Goal: Task Accomplishment & Management: Complete application form

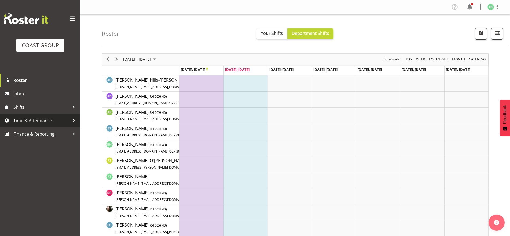
click at [45, 121] on span "Time & Attendance" at bounding box center [41, 120] width 56 height 8
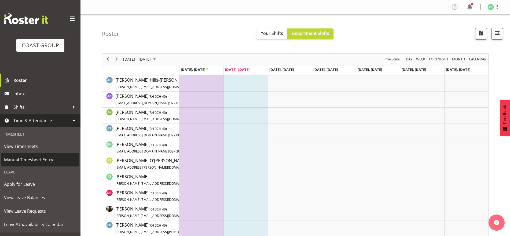
click at [34, 163] on span "Manual Timesheet Entry" at bounding box center [40, 160] width 72 height 8
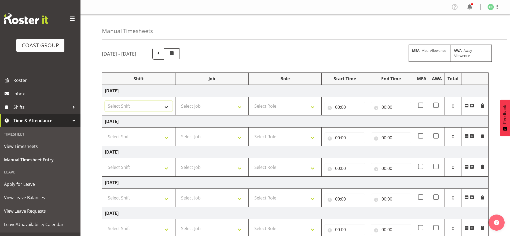
click at [143, 110] on select "Select Shift Break AHICE Break ATSNZ Break All Blacks casual Break Arts [PERSON…" at bounding box center [139, 106] width 68 height 11
select select "62216"
click at [105, 101] on select "Select Shift Break AHICE Break ATSNZ Break All Blacks casual Break Arts [PERSON…" at bounding box center [139, 106] width 68 height 11
click at [131, 135] on select "Select Shift Break AHICE Break ATSNZ Break All Blacks casual Break Arts canty B…" at bounding box center [139, 136] width 68 height 11
select select "62216"
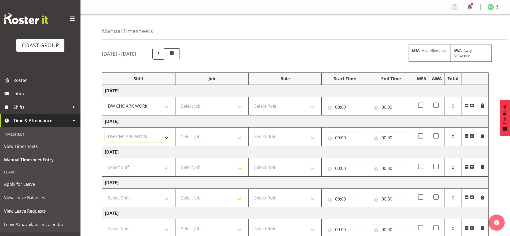
click at [105, 131] on select "Select Shift Break AHICE Break ATSNZ Break All Blacks casual Break Arts canty B…" at bounding box center [139, 136] width 68 height 11
click at [123, 170] on select "Select Shift Break AHICE Break ATSNZ Break All Blacks casual Break Arts canty B…" at bounding box center [139, 167] width 68 height 11
select select "62216"
click at [105, 162] on select "Select Shift Break AHICE Break ATSNZ Break All Blacks casual Break Arts canty B…" at bounding box center [139, 167] width 68 height 11
click at [201, 104] on select "Select Job 1 Carlton Events 1 Carlton Hamilton 1 Carlton Wellington 1 EHS WAREH…" at bounding box center [212, 106] width 68 height 11
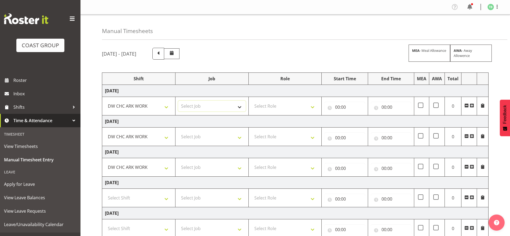
select select "9477"
click at [178, 101] on select "Select Job 1 Carlton Events 1 Carlton Hamilton 1 Carlton Wellington 1 EHS WAREH…" at bounding box center [212, 106] width 68 height 11
click at [204, 136] on select "Select Job 1 Carlton Events 1 Carlton Hamilton 1 Carlton Wellington 1 EHS WAREH…" at bounding box center [212, 136] width 68 height 11
select select "9477"
click at [178, 131] on select "Select Job 1 Carlton Events 1 Carlton Hamilton 1 Carlton Wellington 1 EHS WAREH…" at bounding box center [212, 136] width 68 height 11
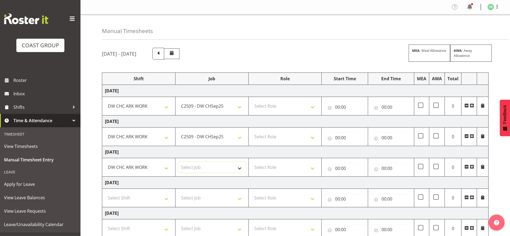
click at [200, 164] on select "Select Job 1 Carlton Events 1 Carlton Hamilton 1 Carlton Wellington 1 EHS WAREH…" at bounding box center [212, 167] width 68 height 11
select select "9477"
click at [178, 162] on select "Select Job 1 Carlton Events 1 Carlton Hamilton 1 Carlton Wellington 1 EHS WAREH…" at bounding box center [212, 167] width 68 height 11
click at [281, 106] on select "Select Role SIGNWRITER Signwriter EHS CHC OPS" at bounding box center [285, 106] width 68 height 11
select select "217"
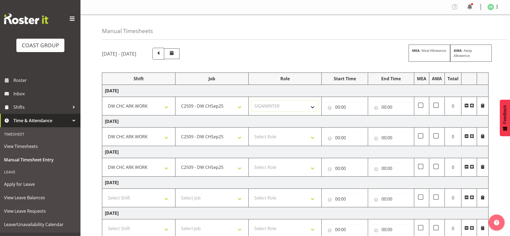
click at [251, 101] on select "Select Role SIGNWRITER Signwriter EHS CHC OPS" at bounding box center [285, 106] width 68 height 11
click at [278, 137] on select "Select Role SIGNWRITER Signwriter EHS CHC OPS" at bounding box center [285, 136] width 68 height 11
select select "217"
click at [251, 131] on select "Select Role SIGNWRITER Signwriter EHS CHC OPS" at bounding box center [285, 136] width 68 height 11
click at [273, 166] on select "Select Role SIGNWRITER Signwriter EHS CHC OPS" at bounding box center [285, 167] width 68 height 11
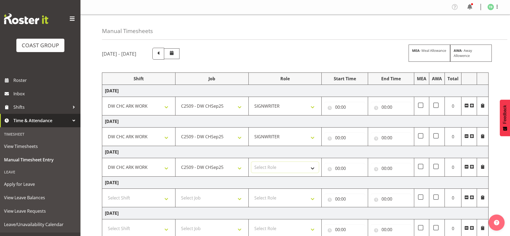
select select "217"
click at [251, 162] on select "Select Role SIGNWRITER Signwriter EHS CHC OPS" at bounding box center [285, 167] width 68 height 11
click at [339, 106] on input "00:00" at bounding box center [344, 107] width 40 height 11
click at [359, 126] on select "00 01 02 03 04 05 06 07 08 09 10 11 12 13 14 15 16 17 18 19 20 21 22 23" at bounding box center [361, 121] width 12 height 11
select select "6"
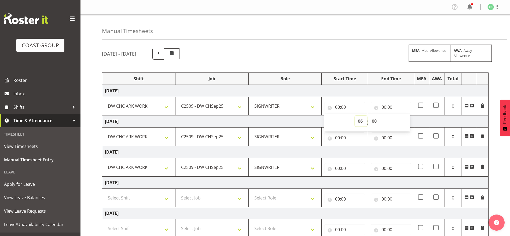
click at [355, 116] on select "00 01 02 03 04 05 06 07 08 09 10 11 12 13 14 15 16 17 18 19 20 21 22 23" at bounding box center [361, 121] width 12 height 11
type input "06:00"
click at [385, 111] on input "00:00" at bounding box center [391, 107] width 40 height 11
drag, startPoint x: 405, startPoint y: 123, endPoint x: 407, endPoint y: 118, distance: 5.4
click at [406, 123] on select "00 01 02 03 04 05 06 07 08 09 10 11 12 13 14 15 16 17 18 19 20 21 22 23" at bounding box center [407, 121] width 12 height 11
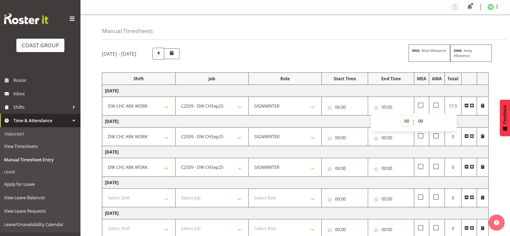
select select "16"
click at [401, 116] on select "00 01 02 03 04 05 06 07 08 09 10 11 12 13 14 15 16 17 18 19 20 21 22 23" at bounding box center [407, 121] width 12 height 11
type input "16:00"
click at [424, 121] on select "00 01 02 03 04 05 06 07 08 09 10 11 12 13 14 15 16 17 18 19 20 21 22 23 24 25 2…" at bounding box center [421, 121] width 12 height 11
select select "30"
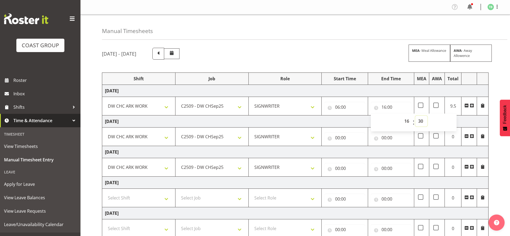
click at [415, 116] on select "00 01 02 03 04 05 06 07 08 09 10 11 12 13 14 15 16 17 18 19 20 21 22 23 24 25 2…" at bounding box center [421, 121] width 12 height 11
type input "16:30"
click at [420, 91] on td "Wednesday 17th September 2025" at bounding box center [295, 91] width 386 height 12
click at [338, 137] on input "00:00" at bounding box center [344, 137] width 40 height 11
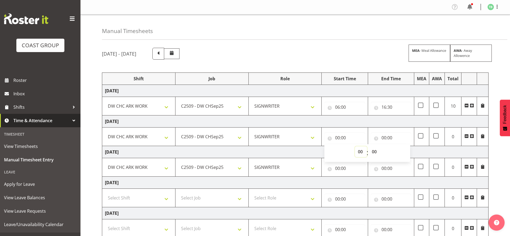
click at [361, 150] on select "00 01 02 03 04 05 06 07 08 09 10 11 12 13 14 15 16 17 18 19 20 21 22 23" at bounding box center [361, 151] width 12 height 11
select select "6"
click at [355, 146] on select "00 01 02 03 04 05 06 07 08 09 10 11 12 13 14 15 16 17 18 19 20 21 22 23" at bounding box center [361, 151] width 12 height 11
type input "06:00"
click at [386, 137] on input "00:00" at bounding box center [391, 137] width 40 height 11
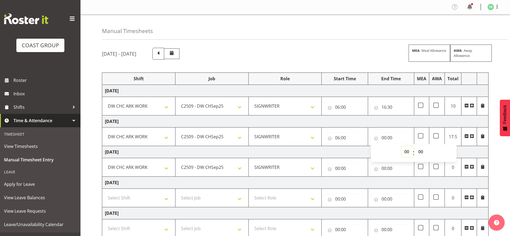
click at [406, 151] on select "00 01 02 03 04 05 06 07 08 09 10 11 12 13 14 15 16 17 18 19 20 21 22 23" at bounding box center [407, 151] width 12 height 11
select select "16"
click at [401, 146] on select "00 01 02 03 04 05 06 07 08 09 10 11 12 13 14 15 16 17 18 19 20 21 22 23" at bounding box center [407, 151] width 12 height 11
type input "16:00"
click at [421, 150] on select "00 01 02 03 04 05 06 07 08 09 10 11 12 13 14 15 16 17 18 19 20 21 22 23 24 25 2…" at bounding box center [421, 151] width 12 height 11
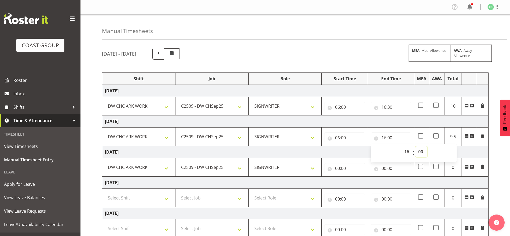
select select "30"
click at [415, 146] on select "00 01 02 03 04 05 06 07 08 09 10 11 12 13 14 15 16 17 18 19 20 21 22 23 24 25 2…" at bounding box center [421, 151] width 12 height 11
type input "16:30"
click at [445, 117] on td "Thursday 18th September 2025" at bounding box center [295, 121] width 386 height 12
click at [340, 166] on input "00:00" at bounding box center [344, 168] width 40 height 11
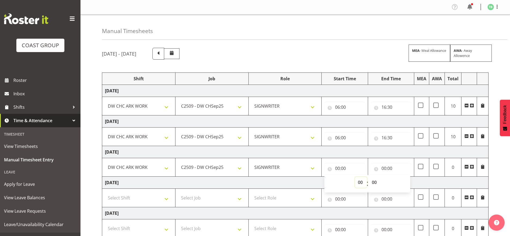
click at [358, 179] on select "00 01 02 03 04 05 06 07 08 09 10 11 12 13 14 15 16 17 18 19 20 21 22 23" at bounding box center [361, 182] width 12 height 11
select select "7"
click at [355, 177] on select "00 01 02 03 04 05 06 07 08 09 10 11 12 13 14 15 16 17 18 19 20 21 22 23" at bounding box center [361, 182] width 12 height 11
type input "07:00"
click at [385, 171] on input "00:00" at bounding box center [391, 168] width 40 height 11
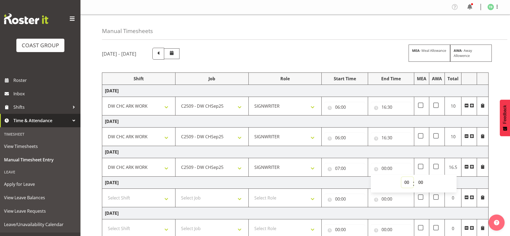
click at [406, 181] on select "00 01 02 03 04 05 06 07 08 09 10 11 12 13 14 15 16 17 18 19 20 21 22 23" at bounding box center [407, 182] width 12 height 11
select select "17"
click at [401, 177] on select "00 01 02 03 04 05 06 07 08 09 10 11 12 13 14 15 16 17 18 19 20 21 22 23" at bounding box center [407, 182] width 12 height 11
type input "17:00"
click at [406, 184] on select "00 01 02 03 04 05 06 07 08 09 10 11 12 13 14 15 16 17 18 19 20 21 22 23" at bounding box center [407, 182] width 12 height 11
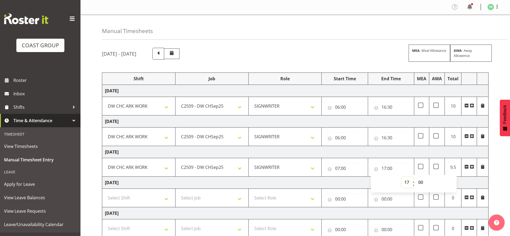
select select "16"
click at [401, 177] on select "00 01 02 03 04 05 06 07 08 09 10 11 12 13 14 15 16 17 18 19 20 21 22 23" at bounding box center [407, 182] width 12 height 11
type input "16:00"
click at [425, 185] on select "00 01 02 03 04 05 06 07 08 09 10 11 12 13 14 15 16 17 18 19 20 21 22 23 24 25 2…" at bounding box center [421, 182] width 12 height 11
select select "45"
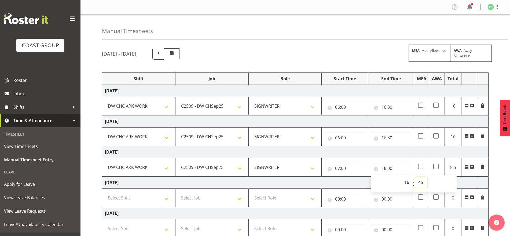
click at [415, 177] on select "00 01 02 03 04 05 06 07 08 09 10 11 12 13 14 15 16 17 18 19 20 21 22 23 24 25 2…" at bounding box center [421, 182] width 12 height 11
type input "16:45"
click at [437, 155] on td "Friday 19th September 2025" at bounding box center [295, 152] width 386 height 12
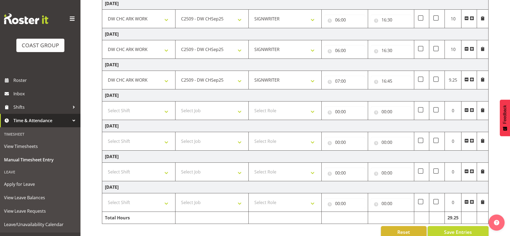
scroll to position [98, 0]
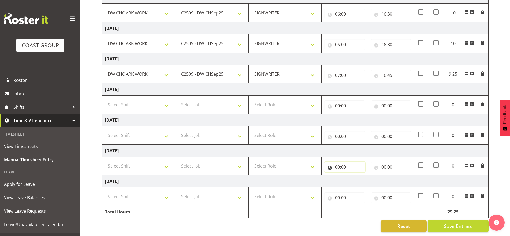
click at [340, 163] on input "00:00" at bounding box center [344, 166] width 40 height 11
click at [358, 175] on select "00 01 02 03 04 05 06 07 08 09 10 11 12 13 14 15 16 17 18 19 20 21 22 23" at bounding box center [361, 180] width 12 height 11
select select "6"
click at [355, 175] on select "00 01 02 03 04 05 06 07 08 09 10 11 12 13 14 15 16 17 18 19 20 21 22 23" at bounding box center [361, 180] width 12 height 11
type input "06:00"
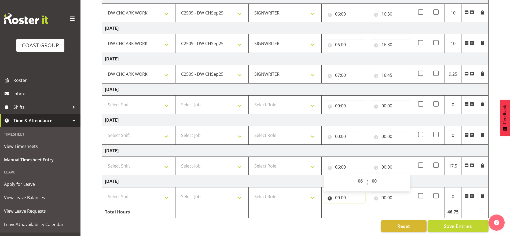
click at [336, 194] on input "00:00" at bounding box center [344, 197] width 40 height 11
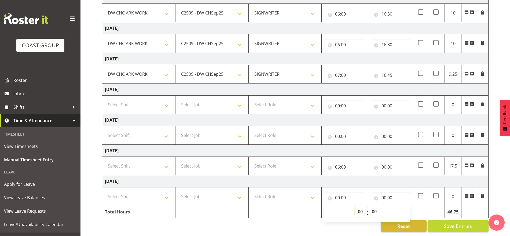
drag, startPoint x: 360, startPoint y: 209, endPoint x: 361, endPoint y: 202, distance: 7.0
click at [360, 209] on select "00 01 02 03 04 05 06 07 08 09 10 11 12 13 14 15 16 17 18 19 20 21 22 23" at bounding box center [361, 211] width 12 height 11
select select "6"
click at [355, 206] on select "00 01 02 03 04 05 06 07 08 09 10 11 12 13 14 15 16 17 18 19 20 21 22 23" at bounding box center [361, 211] width 12 height 11
type input "06:00"
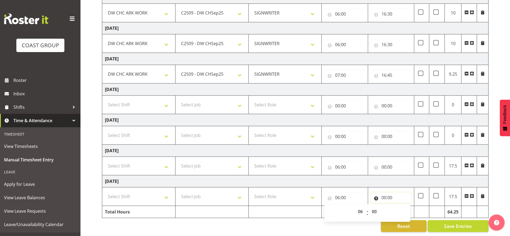
click at [384, 193] on input "00:00" at bounding box center [391, 197] width 40 height 11
click at [407, 206] on select "00 01 02 03 04 05 06 07 08 09 10 11 12 13 14 15 16 17 18 19 20 21 22 23" at bounding box center [407, 211] width 12 height 11
select select "16"
click at [401, 206] on select "00 01 02 03 04 05 06 07 08 09 10 11 12 13 14 15 16 17 18 19 20 21 22 23" at bounding box center [407, 211] width 12 height 11
type input "16:00"
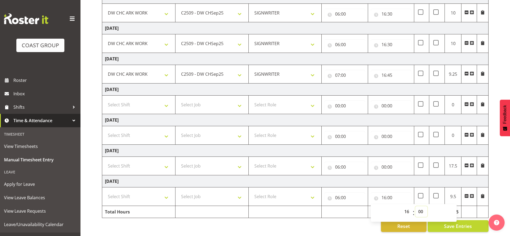
click at [419, 206] on select "00 01 02 03 04 05 06 07 08 09 10 11 12 13 14 15 16 17 18 19 20 21 22 23 24 25 2…" at bounding box center [421, 211] width 12 height 11
select select "30"
click at [415, 206] on select "00 01 02 03 04 05 06 07 08 09 10 11 12 13 14 15 16 17 18 19 20 21 22 23 24 25 2…" at bounding box center [421, 211] width 12 height 11
type input "16:30"
click at [381, 161] on input "00:00" at bounding box center [391, 166] width 40 height 11
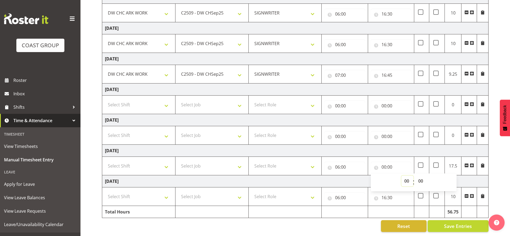
click at [404, 177] on select "00 01 02 03 04 05 06 07 08 09 10 11 12 13 14 15 16 17 18 19 20 21 22 23" at bounding box center [407, 180] width 12 height 11
select select "16"
click at [401, 175] on select "00 01 02 03 04 05 06 07 08 09 10 11 12 13 14 15 16 17 18 19 20 21 22 23" at bounding box center [407, 180] width 12 height 11
type input "16:00"
click at [422, 176] on select "00 01 02 03 04 05 06 07 08 09 10 11 12 13 14 15 16 17 18 19 20 21 22 23 24 25 2…" at bounding box center [421, 180] width 12 height 11
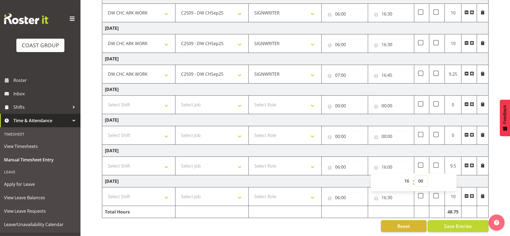
select select "30"
click at [415, 175] on select "00 01 02 03 04 05 06 07 08 09 10 11 12 13 14 15 16 17 18 19 20 21 22 23 24 25 2…" at bounding box center [421, 180] width 12 height 11
type input "16:30"
click at [416, 145] on td "Monday 22nd September 2025" at bounding box center [295, 151] width 386 height 12
click at [131, 160] on select "Select Shift Break AHICE Break ATSNZ Break All Blacks casual Break Arts canty B…" at bounding box center [139, 165] width 68 height 11
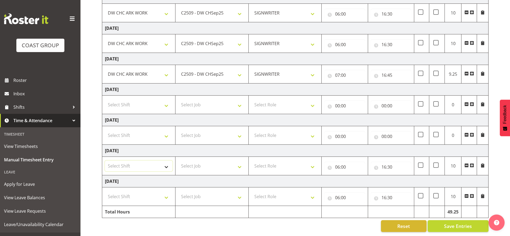
select select "62216"
click at [105, 160] on select "Select Shift Break AHICE Break ATSNZ Break All Blacks casual Break Arts canty B…" at bounding box center [139, 165] width 68 height 11
click at [125, 192] on select "Select Shift Break AHICE Break ATSNZ Break All Blacks casual Break Arts canty B…" at bounding box center [139, 196] width 68 height 11
select select "62216"
click at [105, 191] on select "Select Shift Break AHICE Break ATSNZ Break All Blacks casual Break Arts canty B…" at bounding box center [139, 196] width 68 height 11
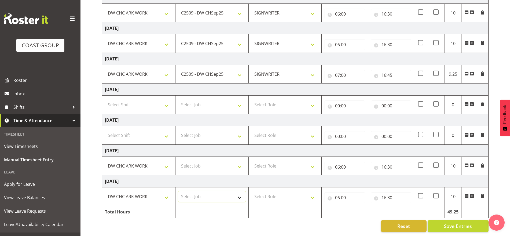
click at [191, 191] on select "Select Job 1 Carlton Events 1 Carlton Hamilton 1 Carlton Wellington 1 EHS WAREH…" at bounding box center [212, 196] width 68 height 11
select select "9477"
click at [178, 191] on select "Select Job 1 Carlton Events 1 Carlton Hamilton 1 Carlton Wellington 1 EHS WAREH…" at bounding box center [212, 196] width 68 height 11
click at [208, 157] on td "Select Job 1 Carlton Events 1 Carlton Hamilton 1 Carlton Wellington 1 EHS WAREH…" at bounding box center [211, 166] width 73 height 19
click at [205, 161] on select "Select Job 1 Carlton Events 1 Carlton Hamilton 1 Carlton Wellington 1 EHS WAREH…" at bounding box center [212, 165] width 68 height 11
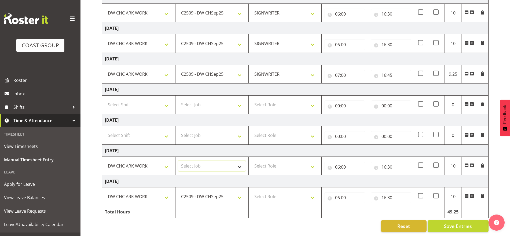
select select "9477"
click at [178, 160] on select "Select Job 1 Carlton Events 1 Carlton Hamilton 1 Carlton Wellington 1 EHS WAREH…" at bounding box center [212, 165] width 68 height 11
click at [209, 99] on select "Select Job 1 Carlton Events 1 Carlton Hamilton 1 Carlton Wellington 1 EHS WAREH…" at bounding box center [212, 104] width 68 height 11
select select "9477"
click at [178, 99] on select "Select Job 1 Carlton Events 1 Carlton Hamilton 1 Carlton Wellington 1 EHS WAREH…" at bounding box center [212, 104] width 68 height 11
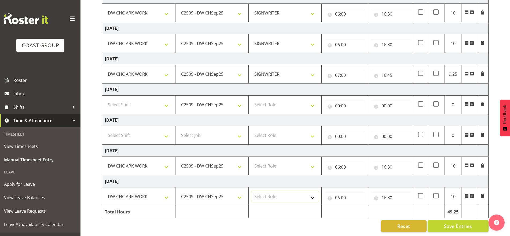
drag, startPoint x: 277, startPoint y: 189, endPoint x: 276, endPoint y: 194, distance: 5.2
click at [277, 191] on select "Select Role SIGNWRITER Signwriter EHS CHC OPS" at bounding box center [285, 196] width 68 height 11
select select "217"
click at [251, 191] on select "Select Role SIGNWRITER Signwriter EHS CHC OPS" at bounding box center [285, 196] width 68 height 11
drag, startPoint x: 276, startPoint y: 160, endPoint x: 275, endPoint y: 165, distance: 5.9
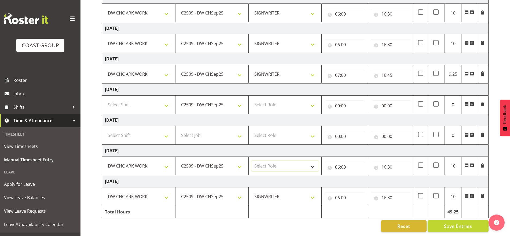
click at [276, 160] on select "Select Role SIGNWRITER Signwriter EHS CHC OPS" at bounding box center [285, 165] width 68 height 11
select select "217"
click at [251, 160] on select "Select Role SIGNWRITER Signwriter EHS CHC OPS" at bounding box center [285, 165] width 68 height 11
drag, startPoint x: 277, startPoint y: 101, endPoint x: 277, endPoint y: 104, distance: 3.0
click at [277, 101] on select "Select Role SIGNWRITER Signwriter EHS CHC OPS" at bounding box center [285, 104] width 68 height 11
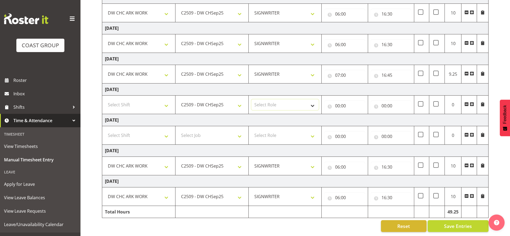
select select "217"
click at [251, 99] on select "Select Role SIGNWRITER Signwriter EHS CHC OPS" at bounding box center [285, 104] width 68 height 11
click at [139, 103] on select "Select Shift Break AHICE Break ATSNZ Break All Blacks casual Break Arts canty B…" at bounding box center [139, 104] width 68 height 11
select select "62216"
click at [105, 99] on select "Select Shift Break AHICE Break ATSNZ Break All Blacks casual Break Arts canty B…" at bounding box center [139, 104] width 68 height 11
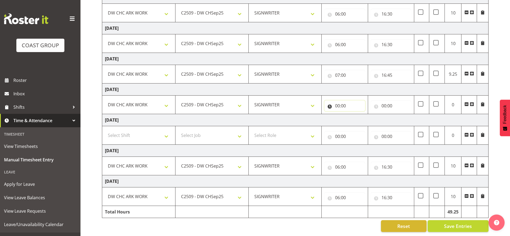
click at [340, 100] on input "00:00" at bounding box center [344, 105] width 40 height 11
click at [358, 112] on div "00 01 02 03 04 05 06 07 08 09 10 11 12 13 14 15 16 17 18 19 20 21 22 23 : 00 01…" at bounding box center [367, 121] width 86 height 18
click at [361, 118] on select "00 01 02 03 04 05 06 07 08 09 10 11 12 13 14 15 16 17 18 19 20 21 22 23" at bounding box center [361, 119] width 12 height 11
select select "7"
click at [355, 114] on select "00 01 02 03 04 05 06 07 08 09 10 11 12 13 14 15 16 17 18 19 20 21 22 23" at bounding box center [361, 119] width 12 height 11
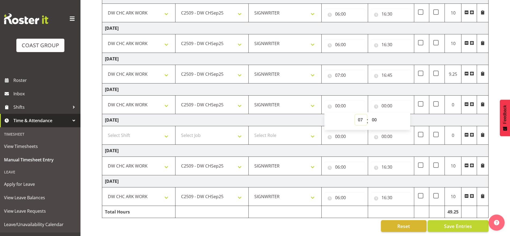
type input "07:00"
click at [382, 100] on input "00:00" at bounding box center [391, 105] width 40 height 11
click at [408, 114] on select "00 01 02 03 04 05 06 07 08 09 10 11 12 13 14 15 16 17 18 19 20 21 22 23" at bounding box center [407, 119] width 12 height 11
select select "15"
click at [401, 114] on select "00 01 02 03 04 05 06 07 08 09 10 11 12 13 14 15 16 17 18 19 20 21 22 23" at bounding box center [407, 119] width 12 height 11
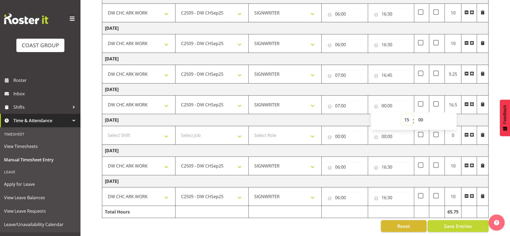
type input "15:00"
click at [423, 115] on select "00 01 02 03 04 05 06 07 08 09 10 11 12 13 14 15 16 17 18 19 20 21 22 23 24 25 2…" at bounding box center [421, 119] width 12 height 11
select select "30"
click at [415, 114] on select "00 01 02 03 04 05 06 07 08 09 10 11 12 13 14 15 16 17 18 19 20 21 22 23 24 25 2…" at bounding box center [421, 119] width 12 height 11
type input "15:30"
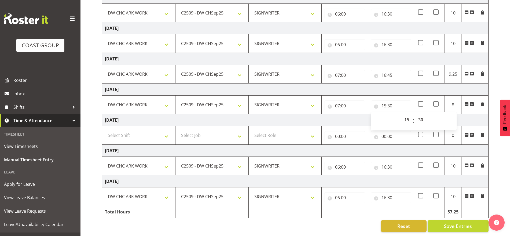
click at [434, 90] on td "Saturday 20th September 2025" at bounding box center [295, 89] width 386 height 12
click at [385, 161] on input "16:30" at bounding box center [391, 166] width 40 height 11
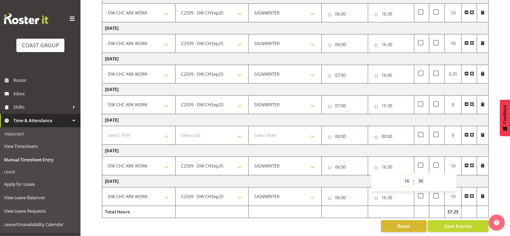
click at [409, 176] on select "00 01 02 03 04 05 06 07 08 09 10 11 12 13 14 15 16 17 18 19 20 21 22 23" at bounding box center [407, 180] width 12 height 11
select select "17"
click at [401, 175] on select "00 01 02 03 04 05 06 07 08 09 10 11 12 13 14 15 16 17 18 19 20 21 22 23" at bounding box center [407, 180] width 12 height 11
type input "17:30"
click at [384, 193] on input "16:30" at bounding box center [391, 197] width 40 height 11
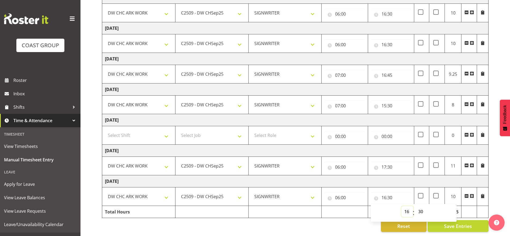
click at [407, 207] on select "00 01 02 03 04 05 06 07 08 09 10 11 12 13 14 15 16 17 18 19 20 21 22 23" at bounding box center [407, 211] width 12 height 11
select select "17"
click at [401, 206] on select "00 01 02 03 04 05 06 07 08 09 10 11 12 13 14 15 16 17 18 19 20 21 22 23" at bounding box center [407, 211] width 12 height 11
type input "17:30"
click at [426, 175] on td "Tuesday 23rd September 2025" at bounding box center [295, 181] width 386 height 12
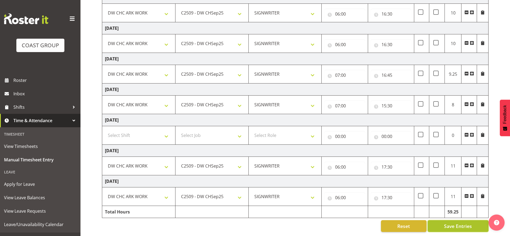
click at [455, 222] on span "Save Entries" at bounding box center [458, 225] width 28 height 7
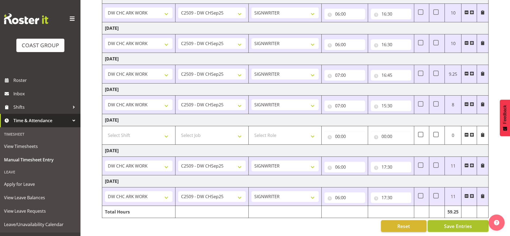
click at [448, 222] on span "Save Entries" at bounding box center [458, 225] width 28 height 7
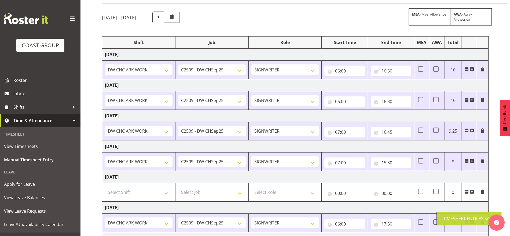
scroll to position [0, 0]
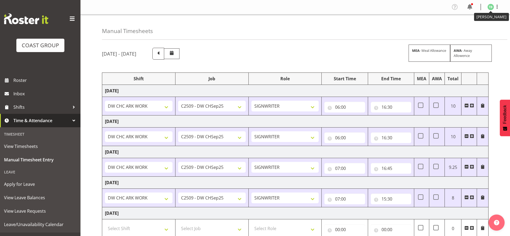
click at [493, 6] on img at bounding box center [490, 7] width 6 height 6
click at [468, 32] on link "Log Out" at bounding box center [474, 28] width 51 height 10
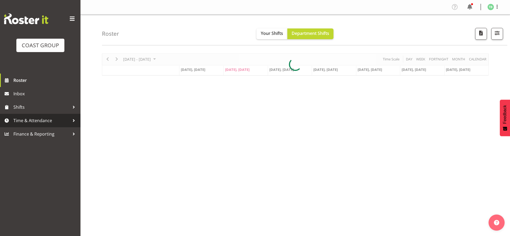
click at [28, 118] on span "Time & Attendance" at bounding box center [41, 120] width 56 height 8
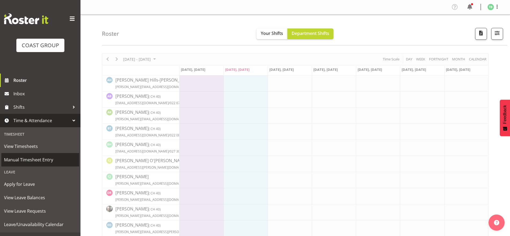
click at [44, 161] on span "Manual Timesheet Entry" at bounding box center [40, 160] width 72 height 8
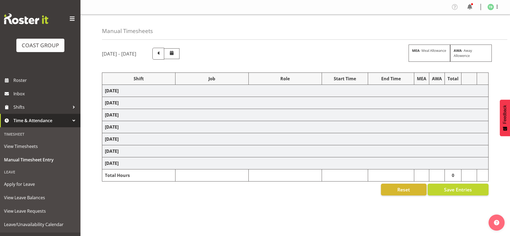
select select "62216"
select select "9477"
select select "62216"
select select "9477"
select select "62216"
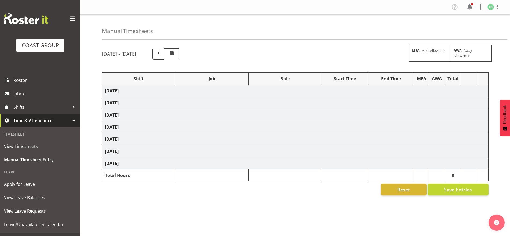
select select "9477"
select select "62216"
select select "9477"
select select "62216"
select select "9477"
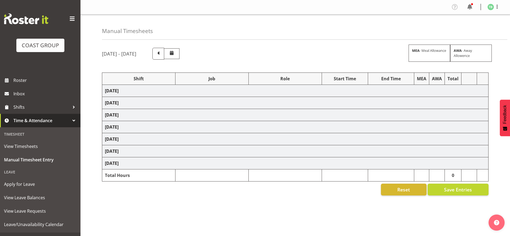
select select "62216"
select select "9477"
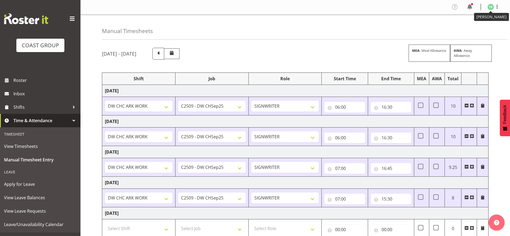
click at [492, 6] on img at bounding box center [490, 7] width 6 height 6
click at [478, 28] on link "Log Out" at bounding box center [474, 28] width 51 height 10
